Goal: Task Accomplishment & Management: Manage account settings

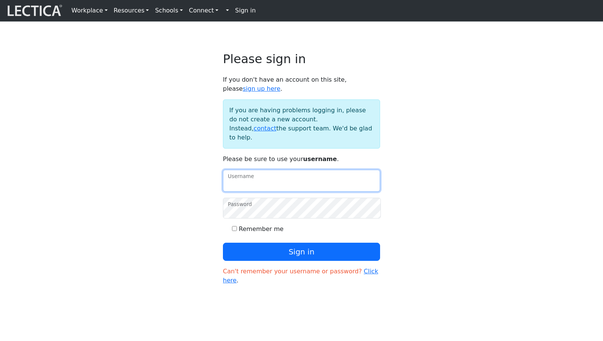
click at [255, 171] on input "Username" at bounding box center [301, 181] width 157 height 22
click at [257, 170] on input "Username" at bounding box center [301, 181] width 157 height 22
type input "theodawson"
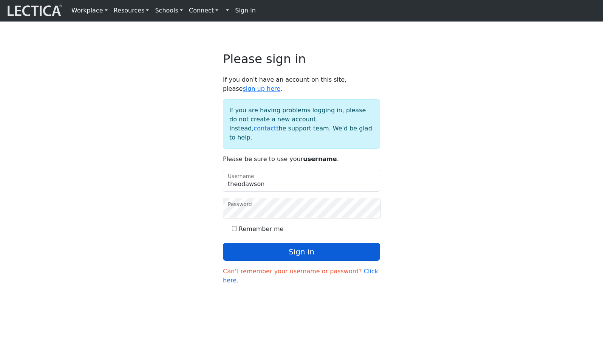
click at [258, 243] on button "Sign in" at bounding box center [301, 252] width 157 height 18
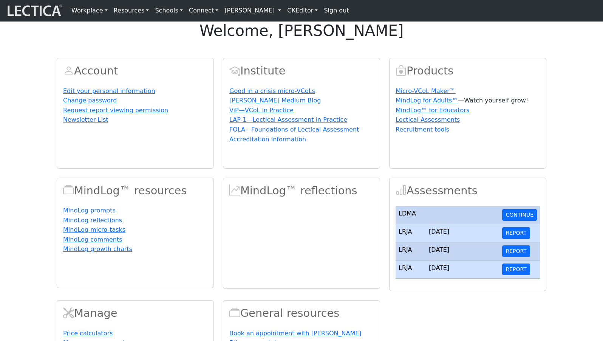
click at [284, 10] on link "CKEditor" at bounding box center [302, 10] width 37 height 15
click at [230, 11] on link "[PERSON_NAME]" at bounding box center [252, 10] width 63 height 15
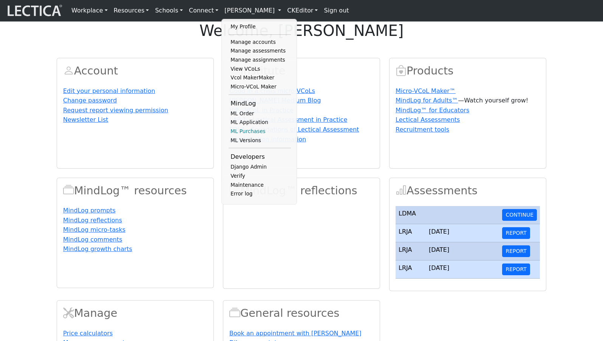
click at [240, 135] on link "ML Purchases" at bounding box center [260, 131] width 62 height 9
